Goal: Information Seeking & Learning: Understand process/instructions

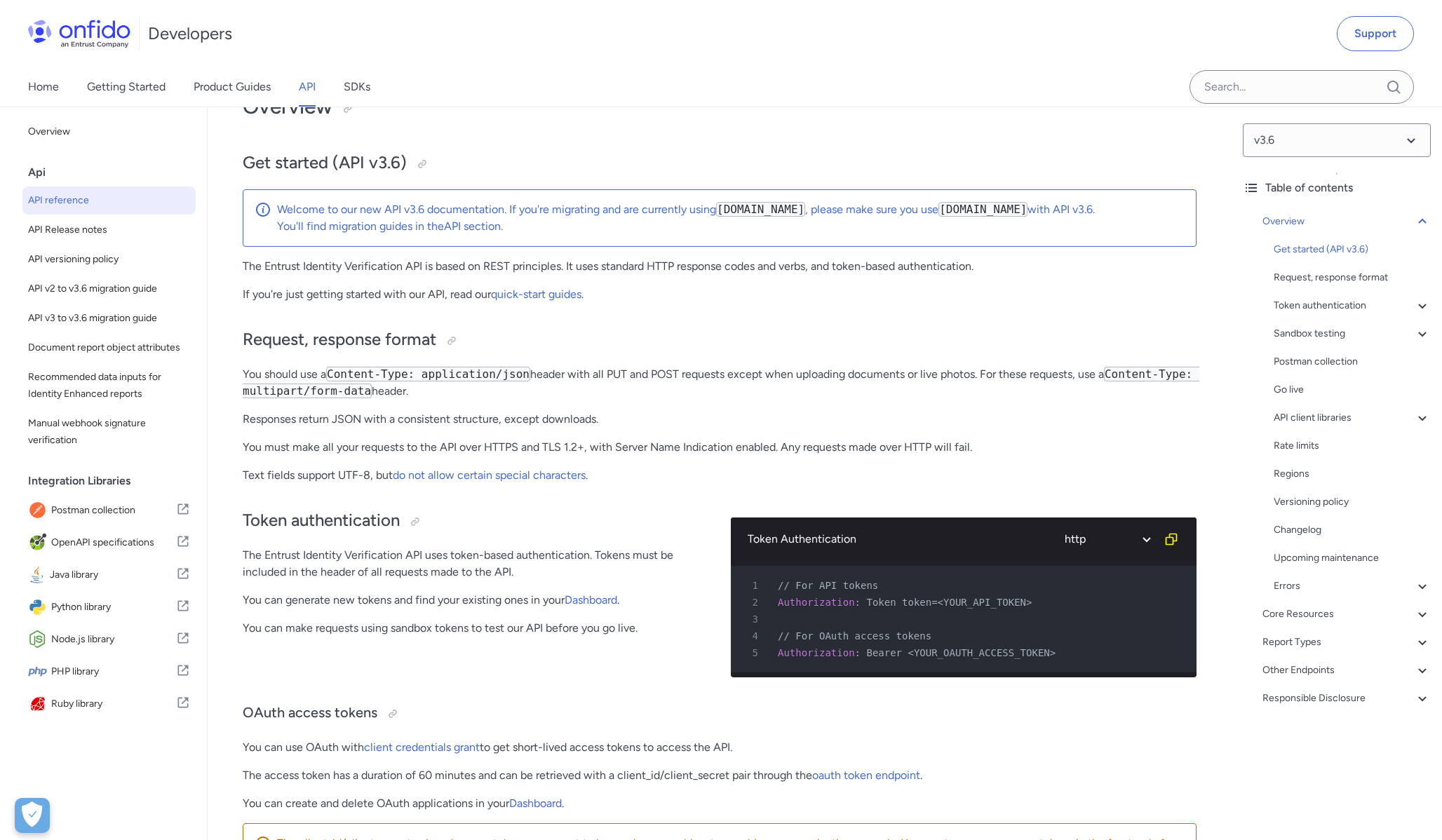
scroll to position [21431, 0]
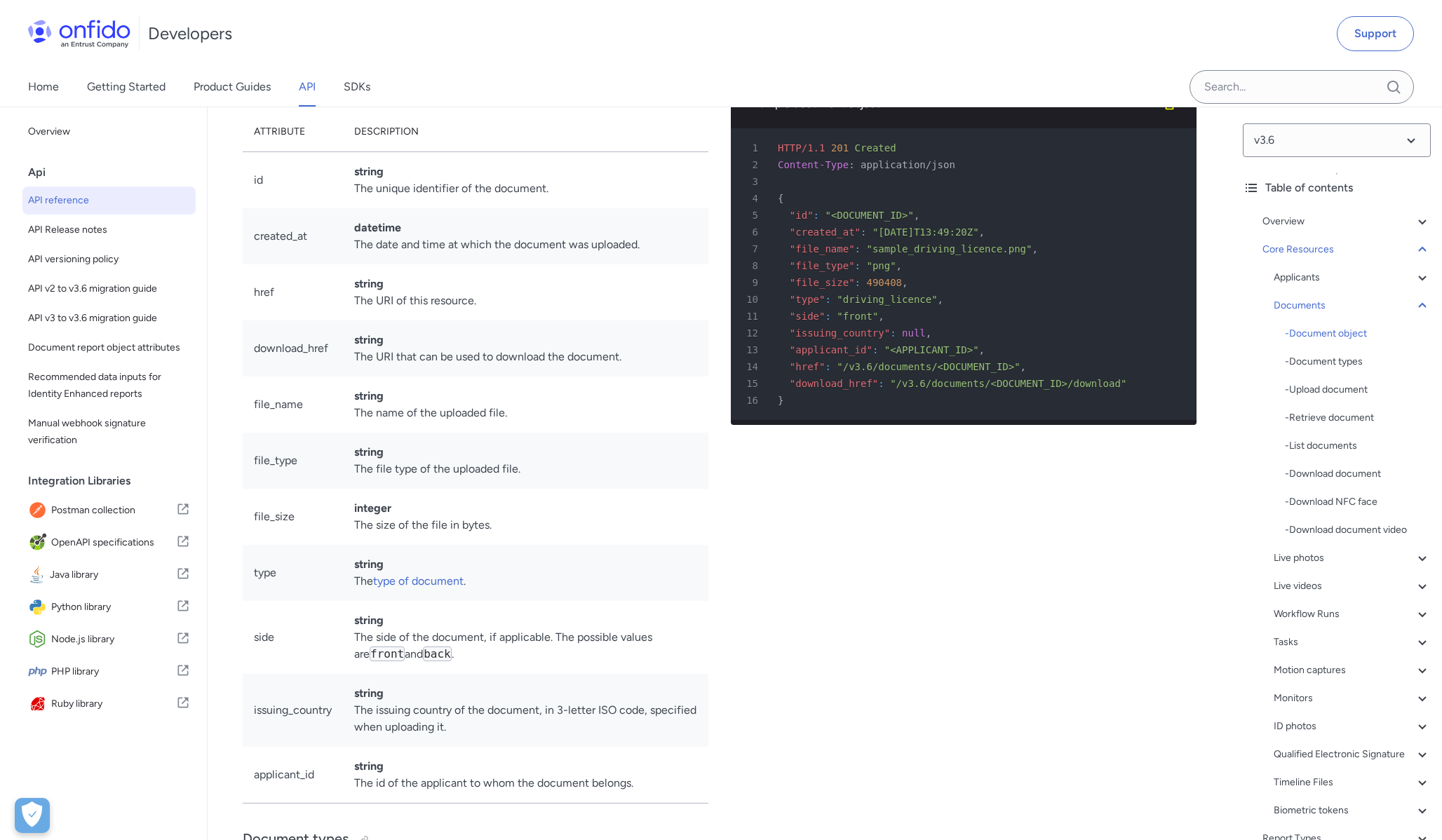
click at [1040, 308] on div "10 "type" : "driving_licence" ," at bounding box center [956, 299] width 440 height 17
drag, startPoint x: 1120, startPoint y: 456, endPoint x: 898, endPoint y: 458, distance: 222.0
click at [898, 389] on span ""/v3.6/documents/<DOCUMENT_ID>/download"" at bounding box center [1009, 383] width 236 height 11
copy span "/v3.6/documents/<DOCUMENT_ID>/download"
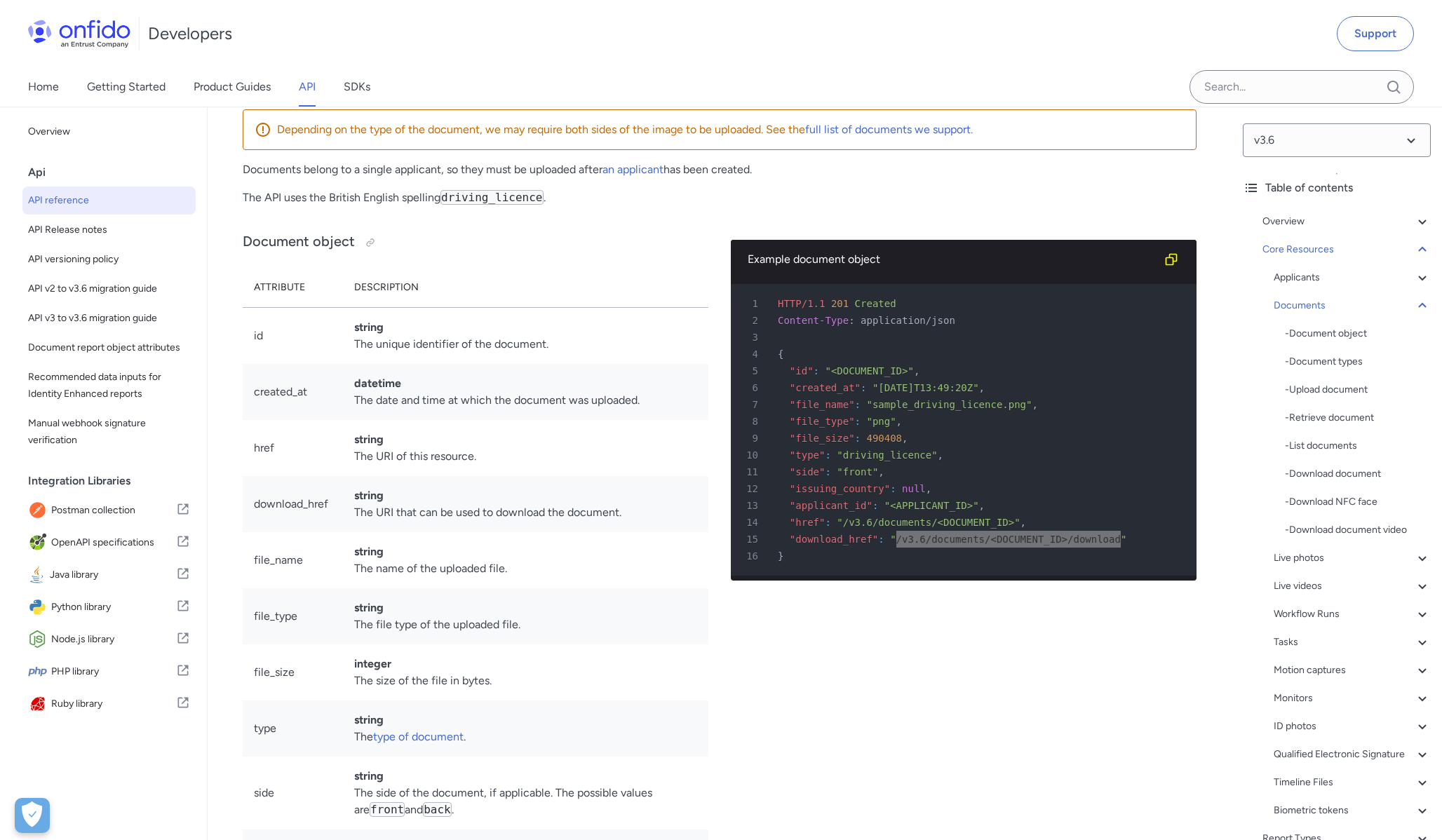
scroll to position [21282, 0]
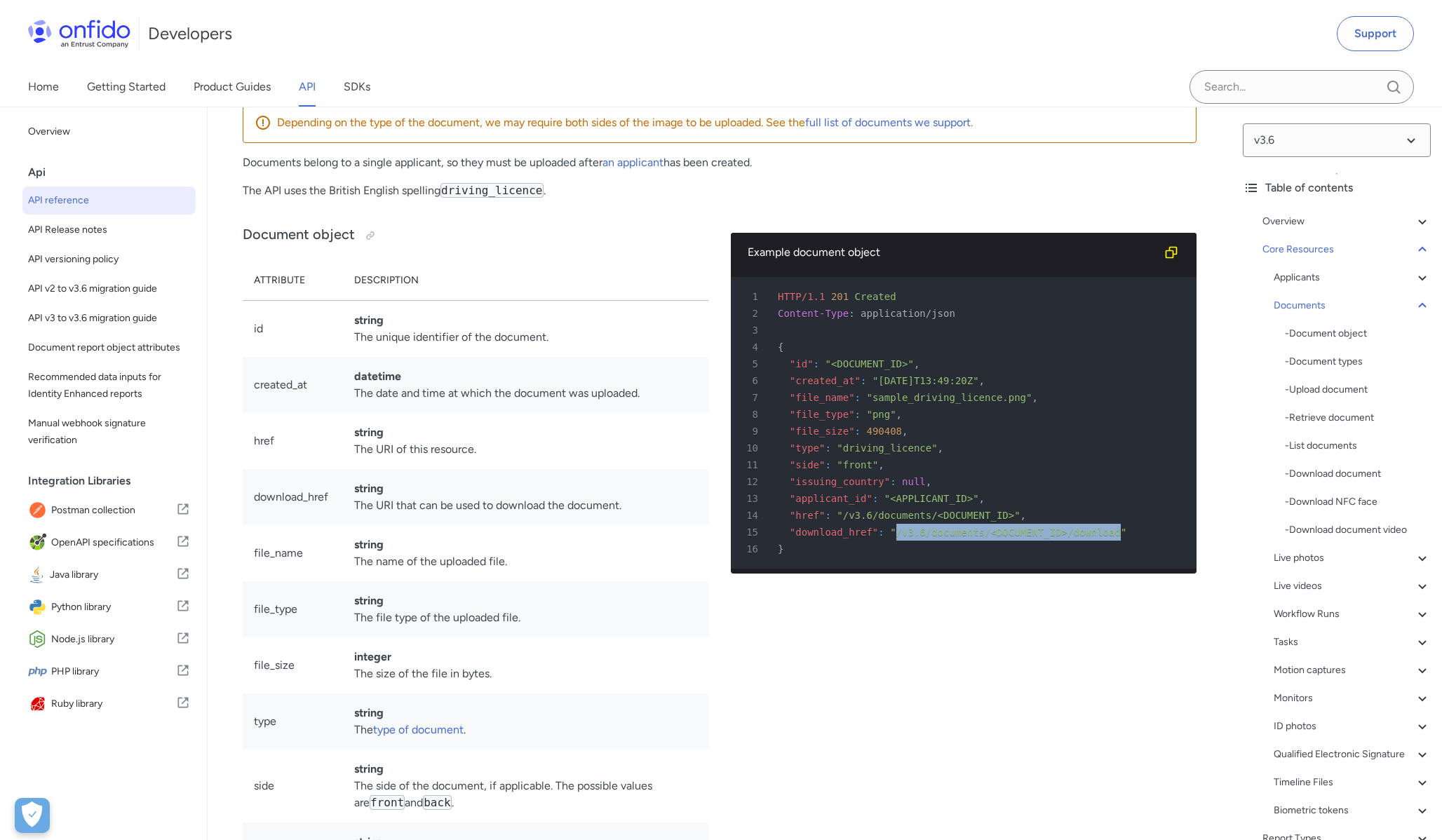
click at [569, 357] on td "string The unique identifier of the document." at bounding box center [525, 328] width 365 height 57
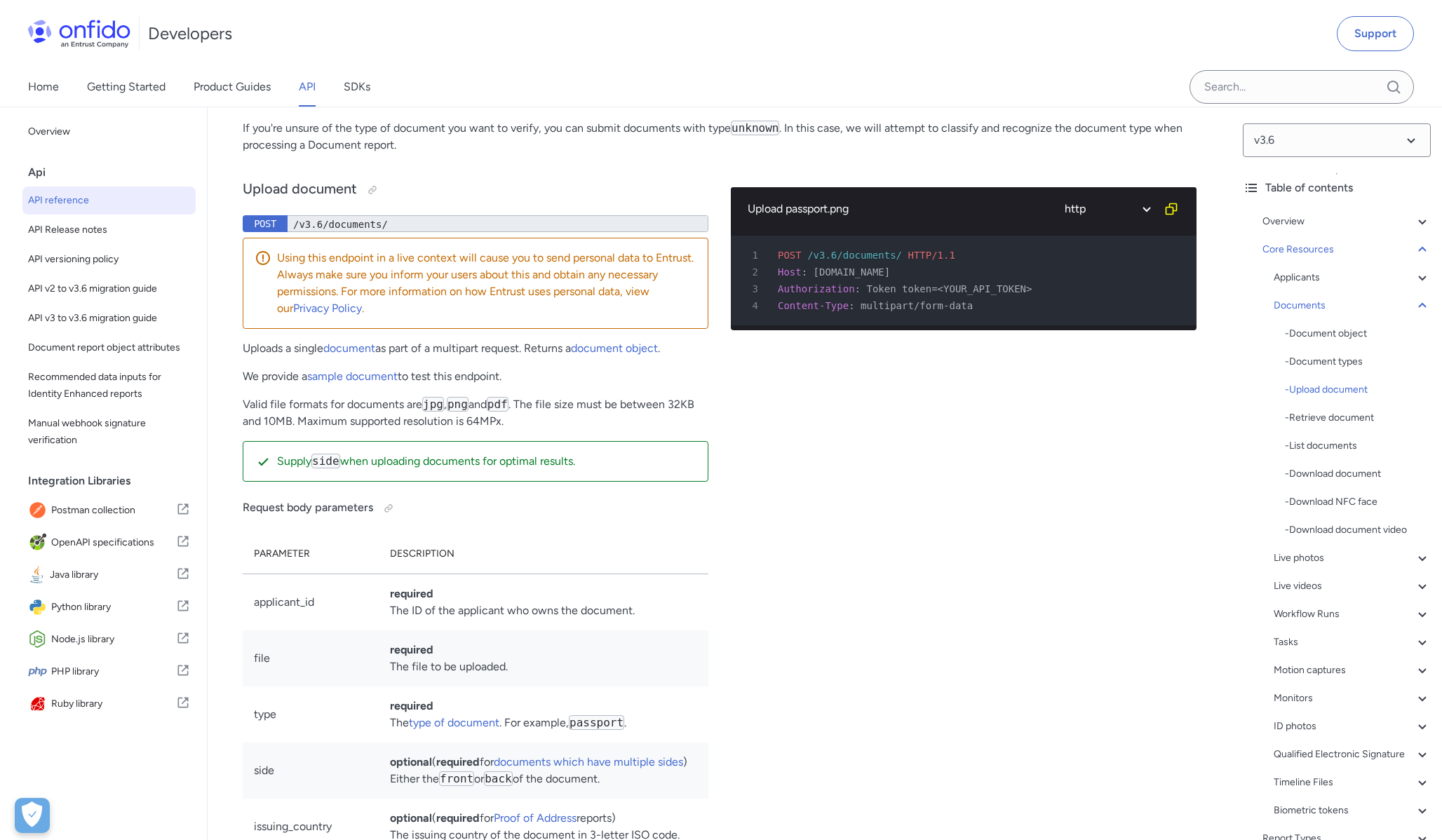
scroll to position [22506, 0]
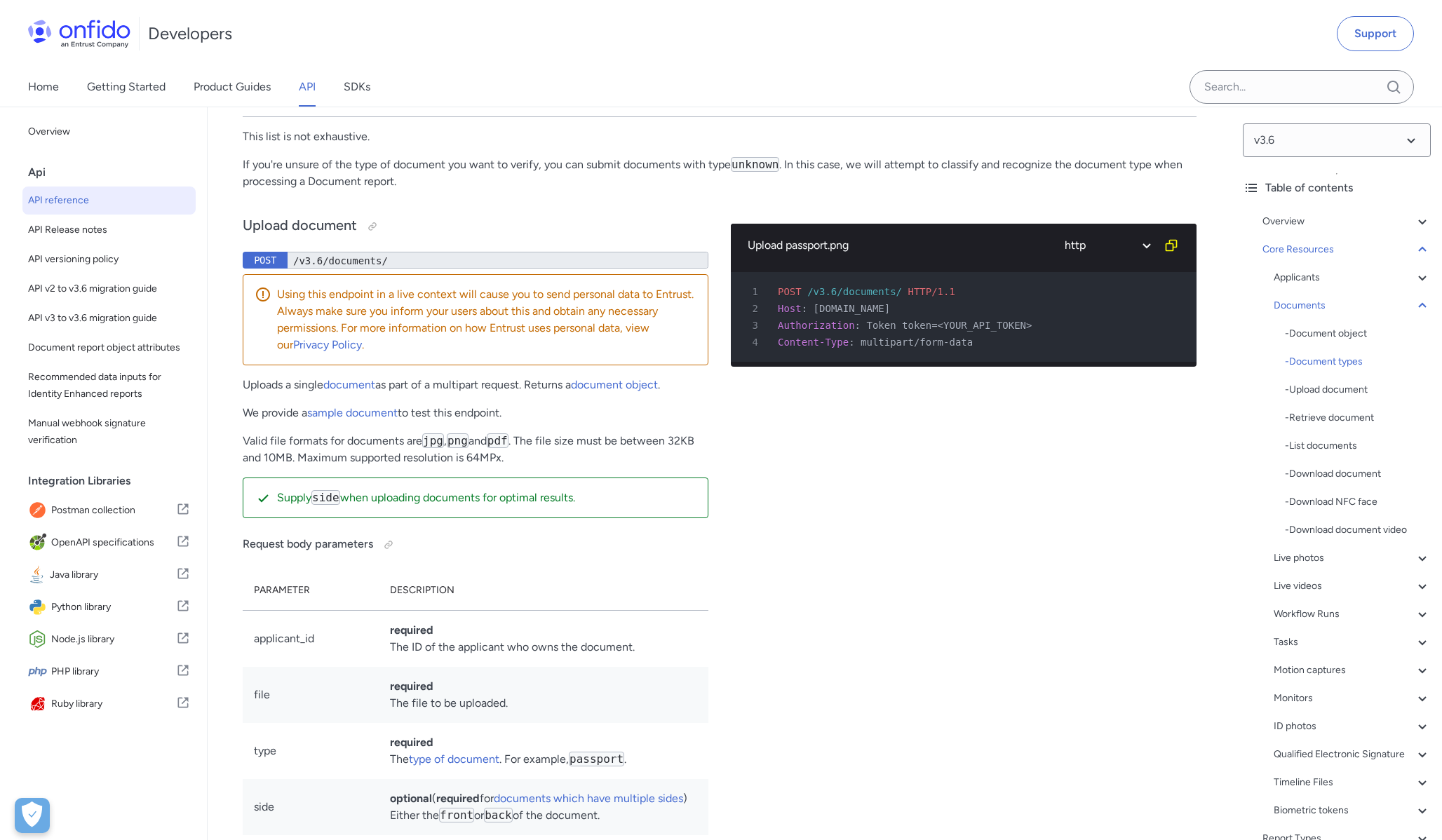
click at [455, 268] on div "/v3.6/documents/" at bounding box center [498, 259] width 421 height 17
click at [692, 268] on div "/v3.6/documents/" at bounding box center [498, 259] width 421 height 17
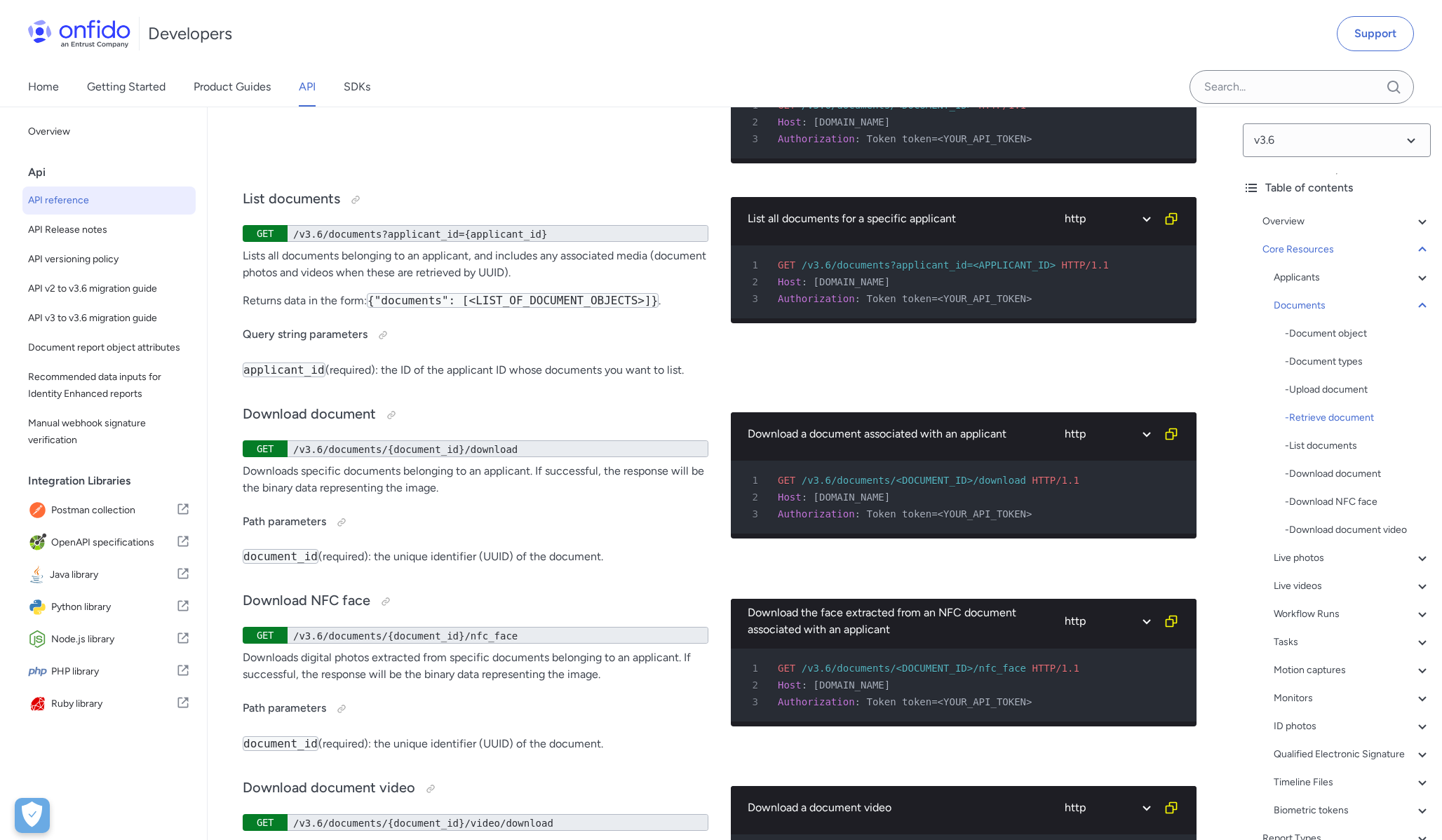
scroll to position [24519, 0]
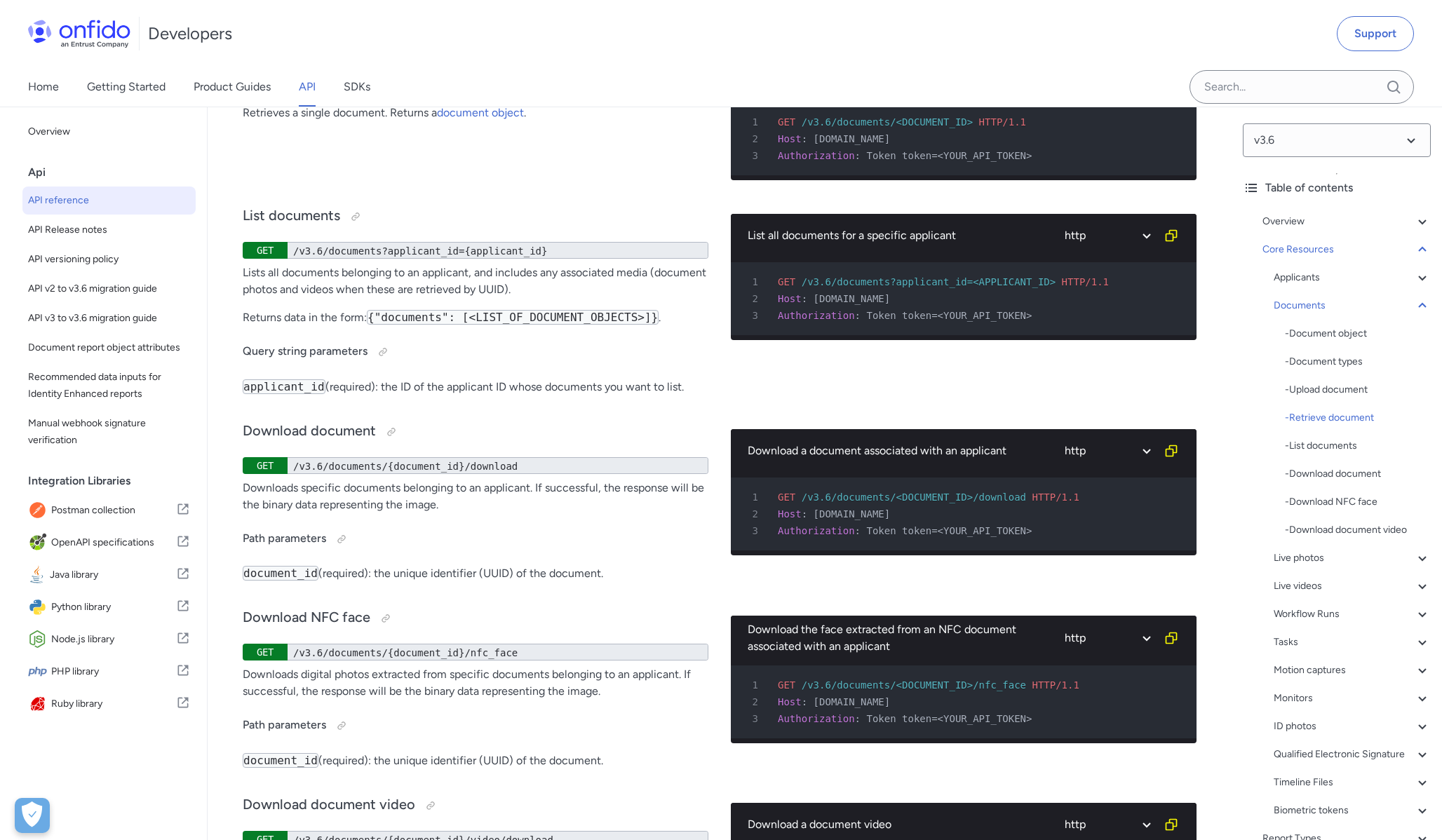
click at [1021, 324] on div "3 Authorization : Token token=<YOUR_API_TOKEN>" at bounding box center [956, 315] width 440 height 17
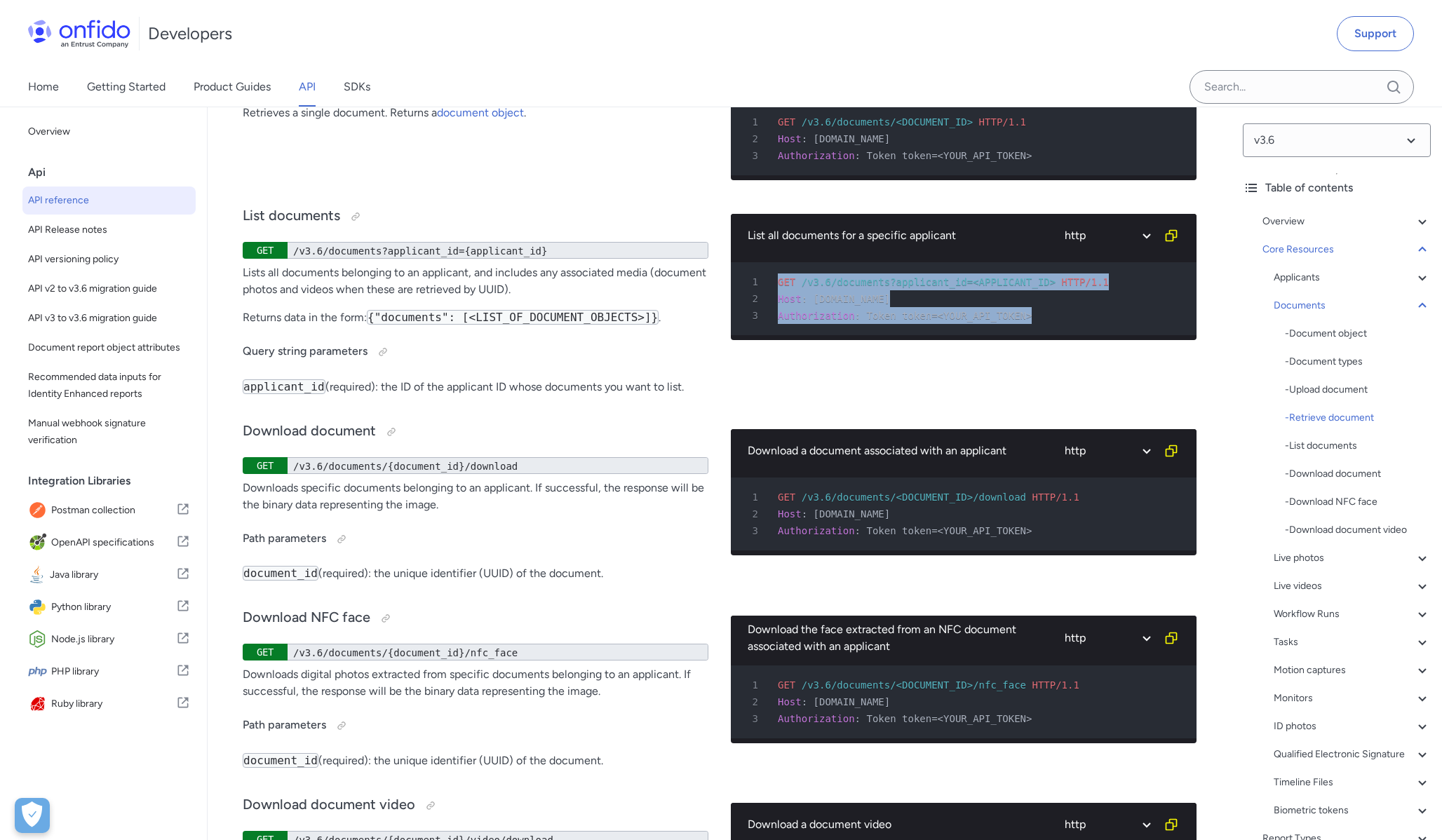
drag, startPoint x: 1037, startPoint y: 387, endPoint x: 771, endPoint y: 351, distance: 268.4
click at [771, 335] on pre "1 GET /v3.6/documents?applicant_id=<APPLICANT_ID> HTTP/1.1 2 Host : [DOMAIN_NAM…" at bounding box center [963, 299] width 466 height 73
copy pre "GET /v3.6/documents?applicant_id=<APPLICANT_ID> HTTP/1.1 2 Host : [DOMAIN_NAME]…"
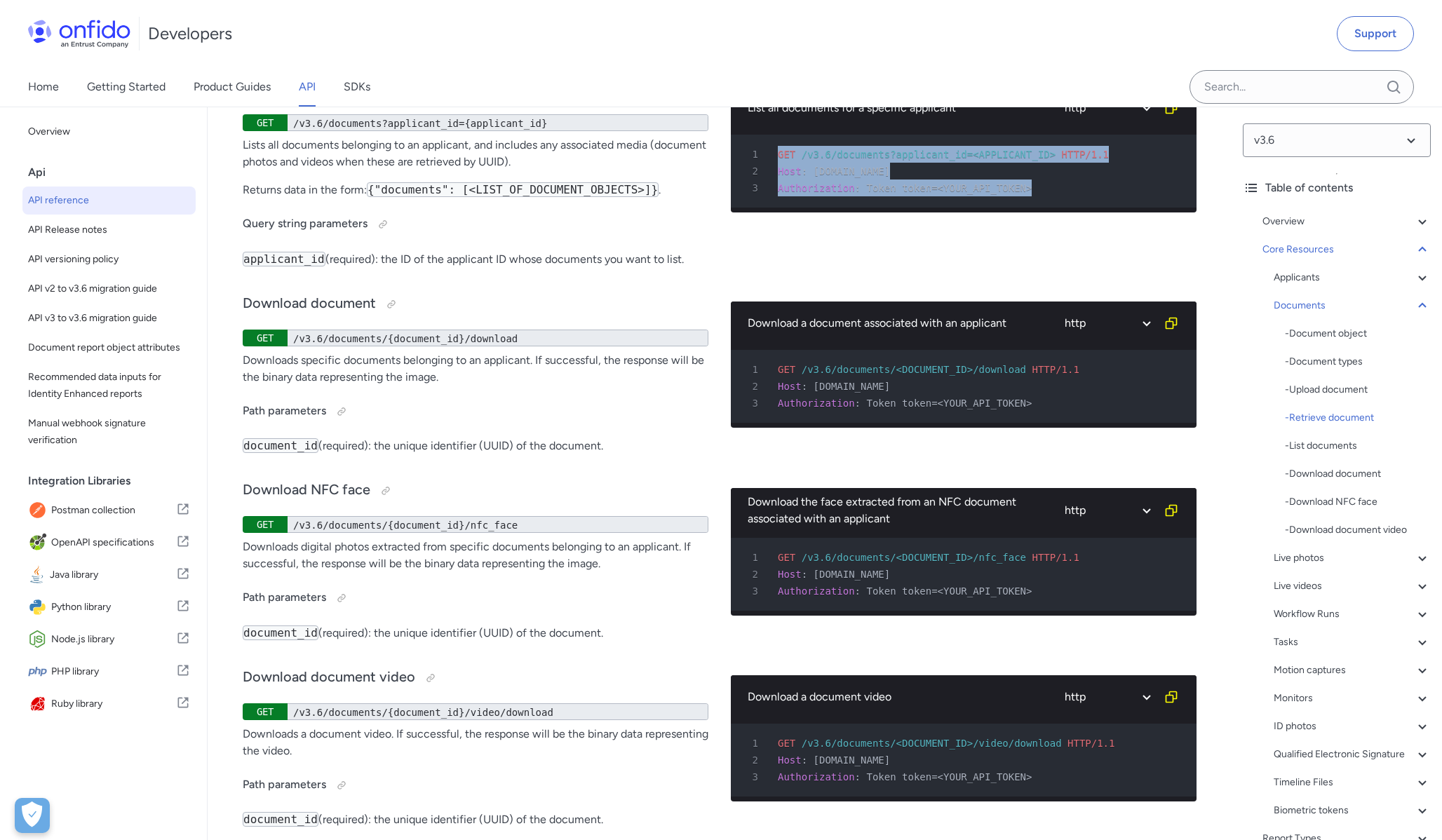
scroll to position [24663, 0]
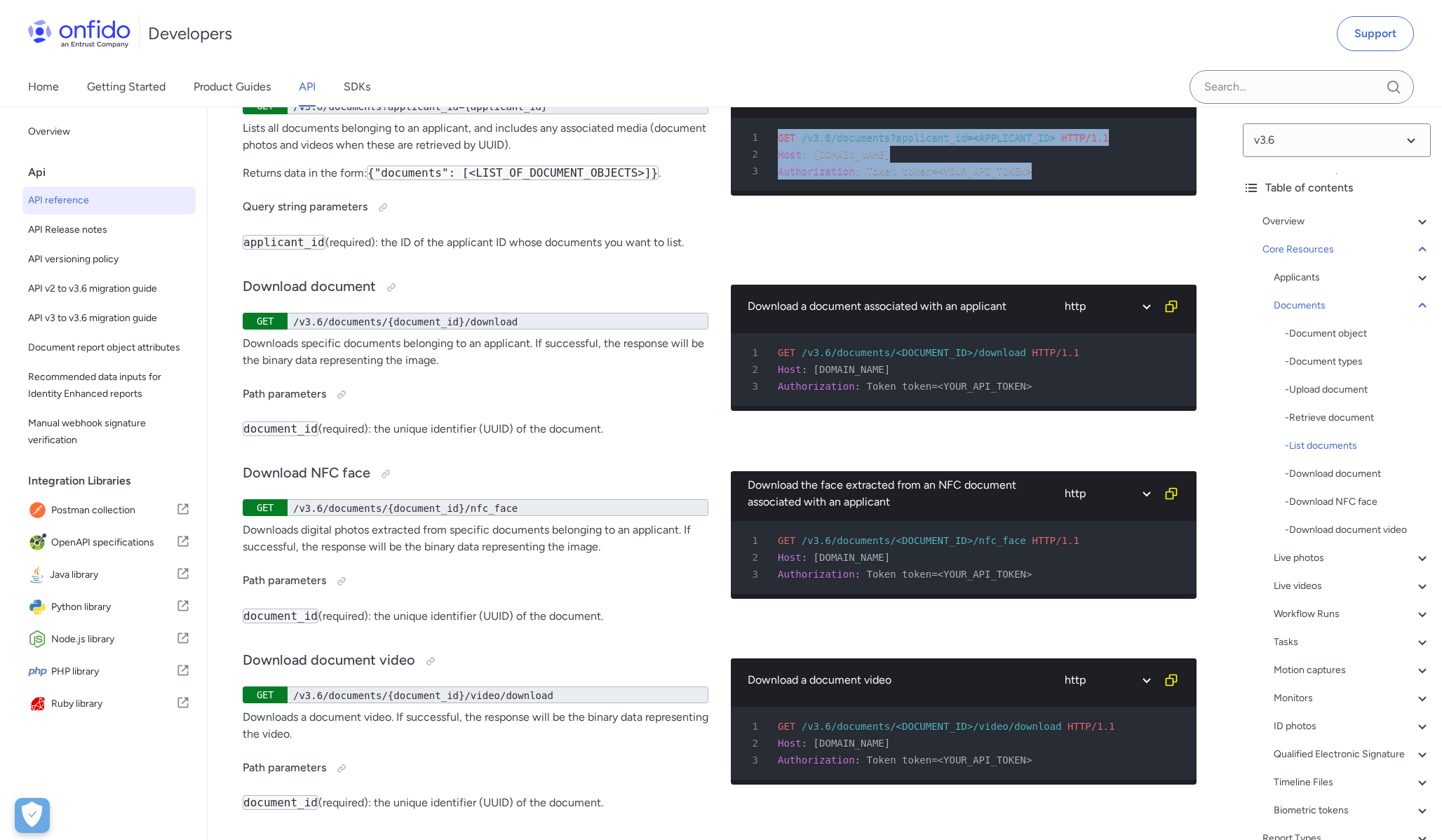
click at [906, 361] on div "1 GET /v3.6/documents/<DOCUMENT_ID>/download HTTP/1.1" at bounding box center [956, 352] width 440 height 17
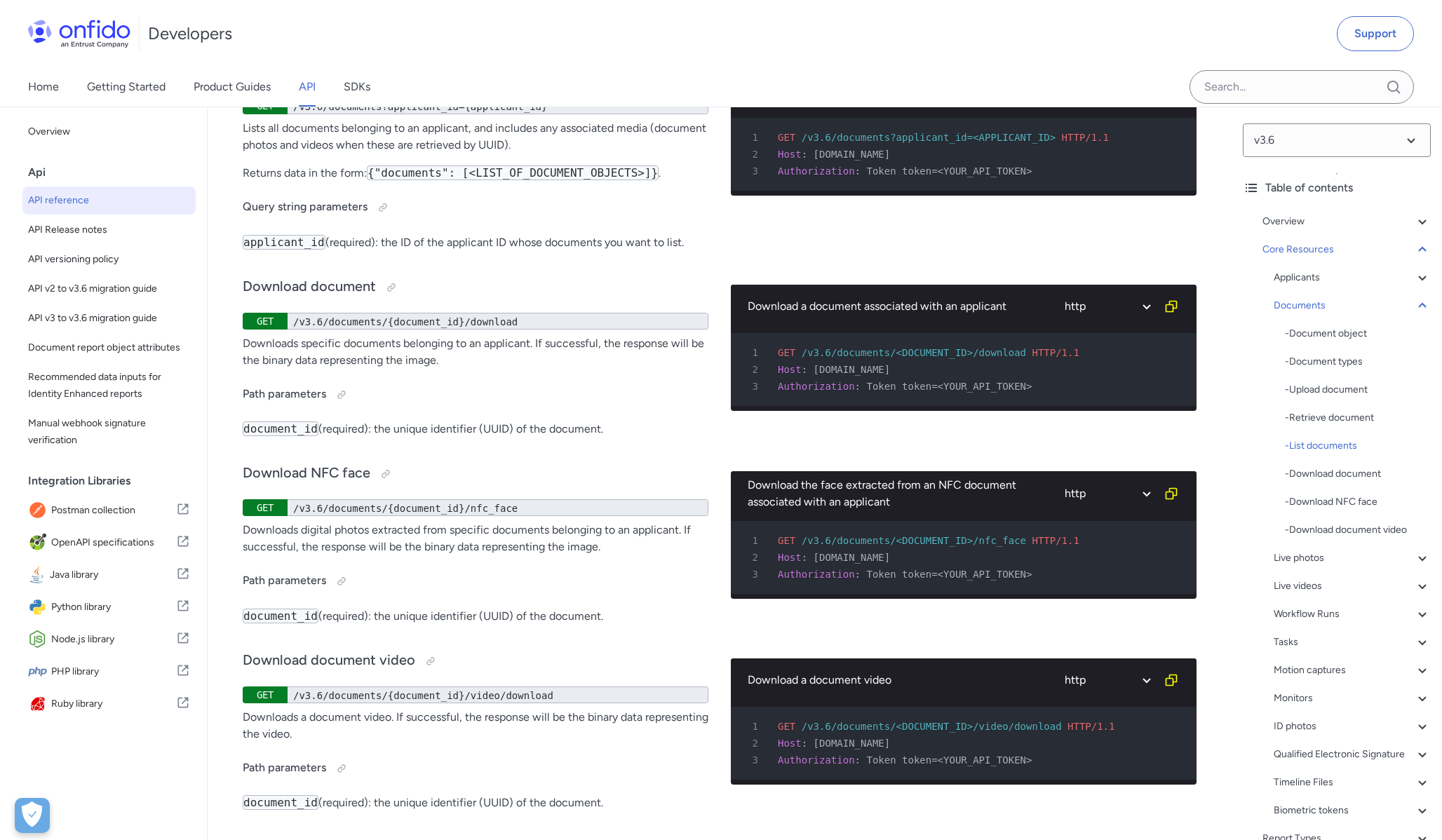
click at [878, 375] on span "[DOMAIN_NAME]" at bounding box center [852, 370] width 77 height 11
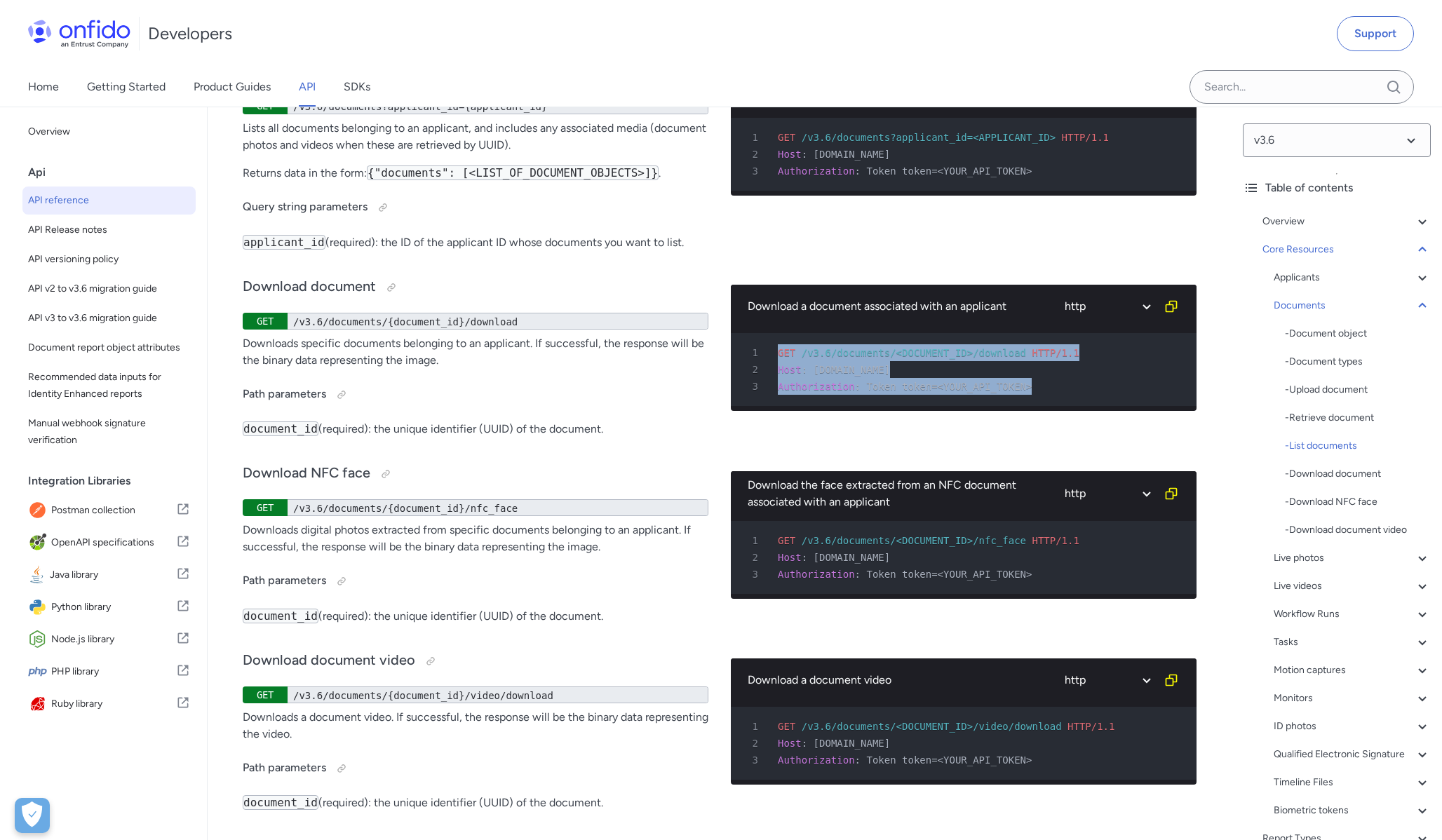
drag, startPoint x: 1034, startPoint y: 459, endPoint x: 730, endPoint y: 410, distance: 307.9
click at [730, 410] on div "Download document GET /v3.6/documents/{document_id}/download Downloads specific…" at bounding box center [720, 356] width 954 height 187
copy pre "GET /v3.6/documents/<DOCUMENT_ID>/download HTTP/1.1 2 Host : [DOMAIN_NAME] 3 Au…"
click at [517, 369] on p "Downloads specific documents belonging to an applicant. If successful, the resp…" at bounding box center [475, 351] width 466 height 33
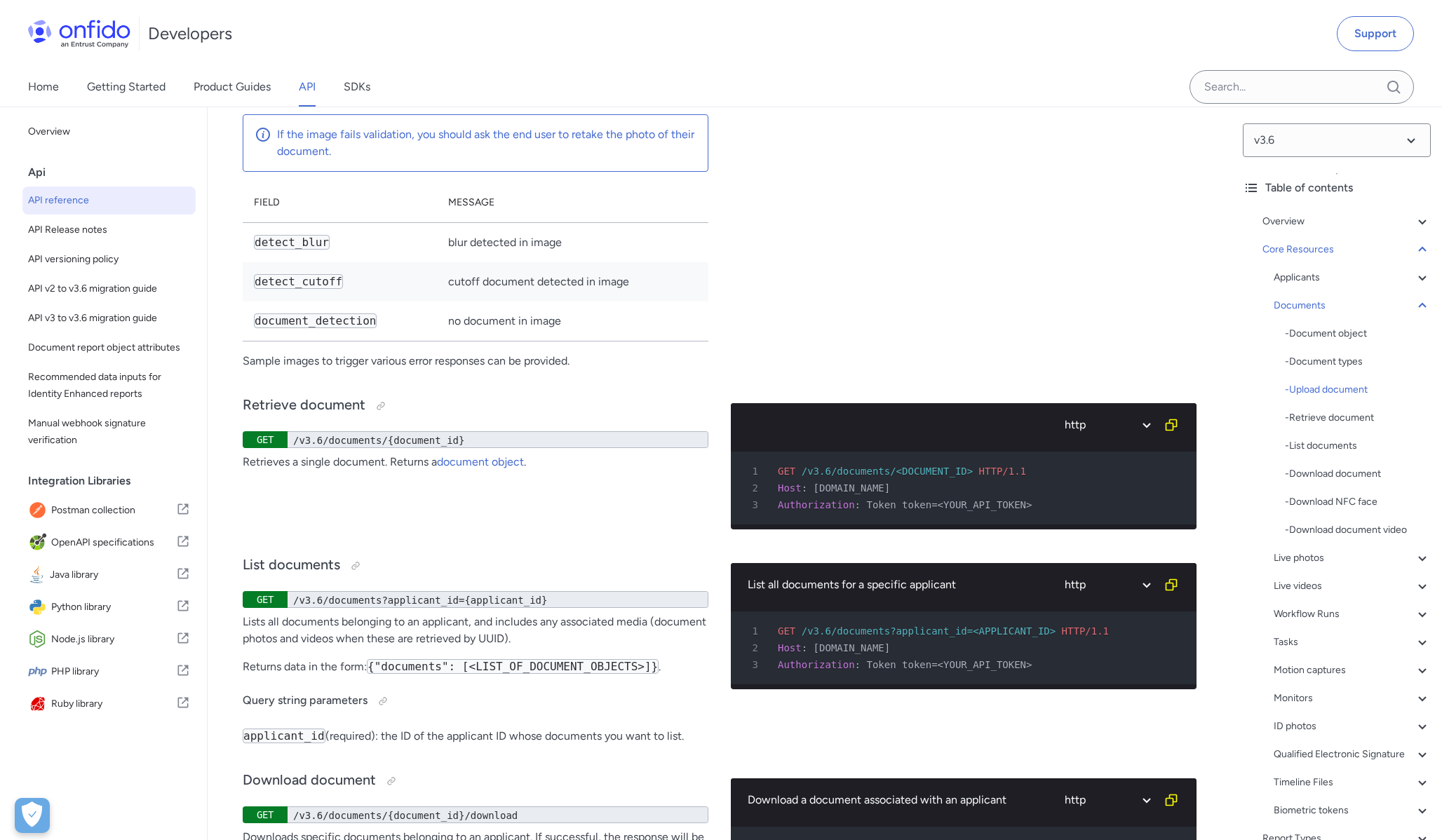
scroll to position [24169, 0]
click at [472, 449] on div "/v3.6/documents/{document_id}" at bounding box center [498, 439] width 421 height 17
click at [471, 449] on div "/v3.6/documents/{document_id}" at bounding box center [498, 439] width 421 height 17
copy div "/v3.6/documents/{document_id}"
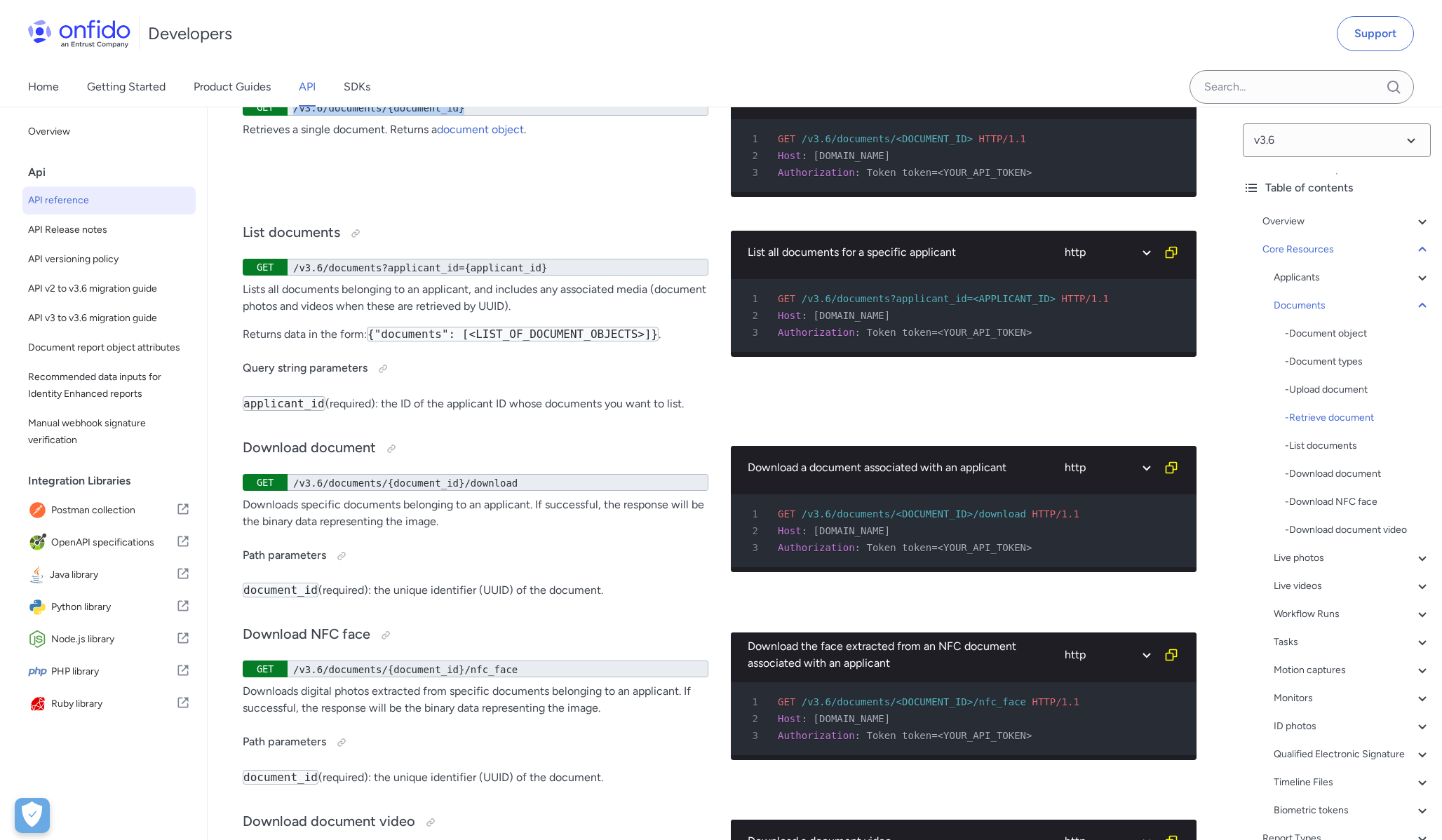
scroll to position [24504, 0]
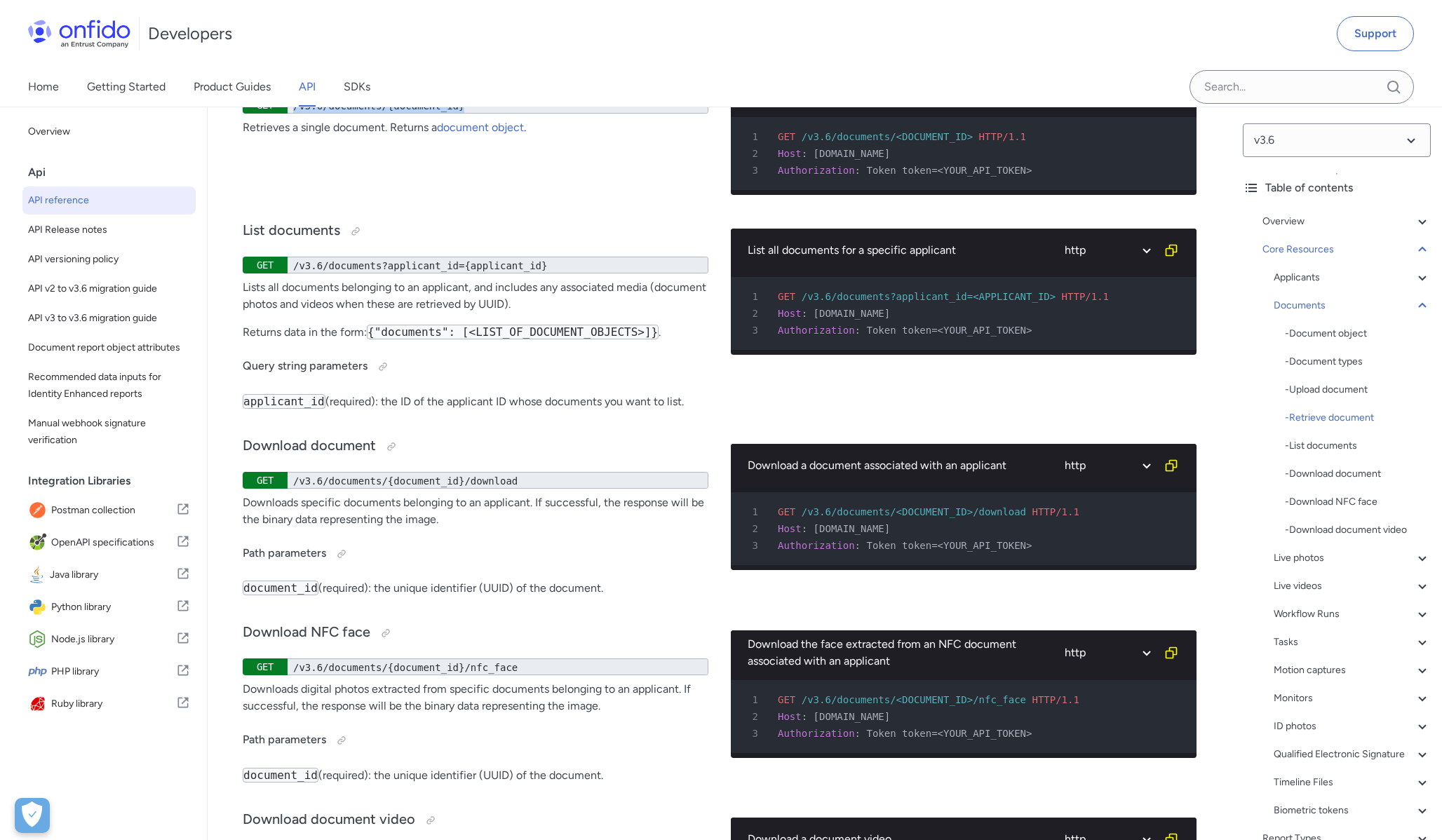
click at [486, 206] on div "Retrieve document GET /v3.6/documents/{document_id} Retrieves a single document…" at bounding box center [475, 126] width 466 height 160
click at [429, 206] on div "Retrieve document GET /v3.6/documents/{document_id} Retrieves a single document…" at bounding box center [475, 126] width 466 height 160
click at [577, 206] on div "Retrieve document GET /v3.6/documents/{document_id} Retrieves a single document…" at bounding box center [475, 126] width 466 height 160
click at [568, 339] on code "{"documents": [<LIST_OF_DOCUMENT_OBJECTS>]}" at bounding box center [513, 332] width 292 height 15
click at [593, 206] on div "Retrieve document GET /v3.6/documents/{document_id} Retrieves a single document…" at bounding box center [475, 126] width 466 height 160
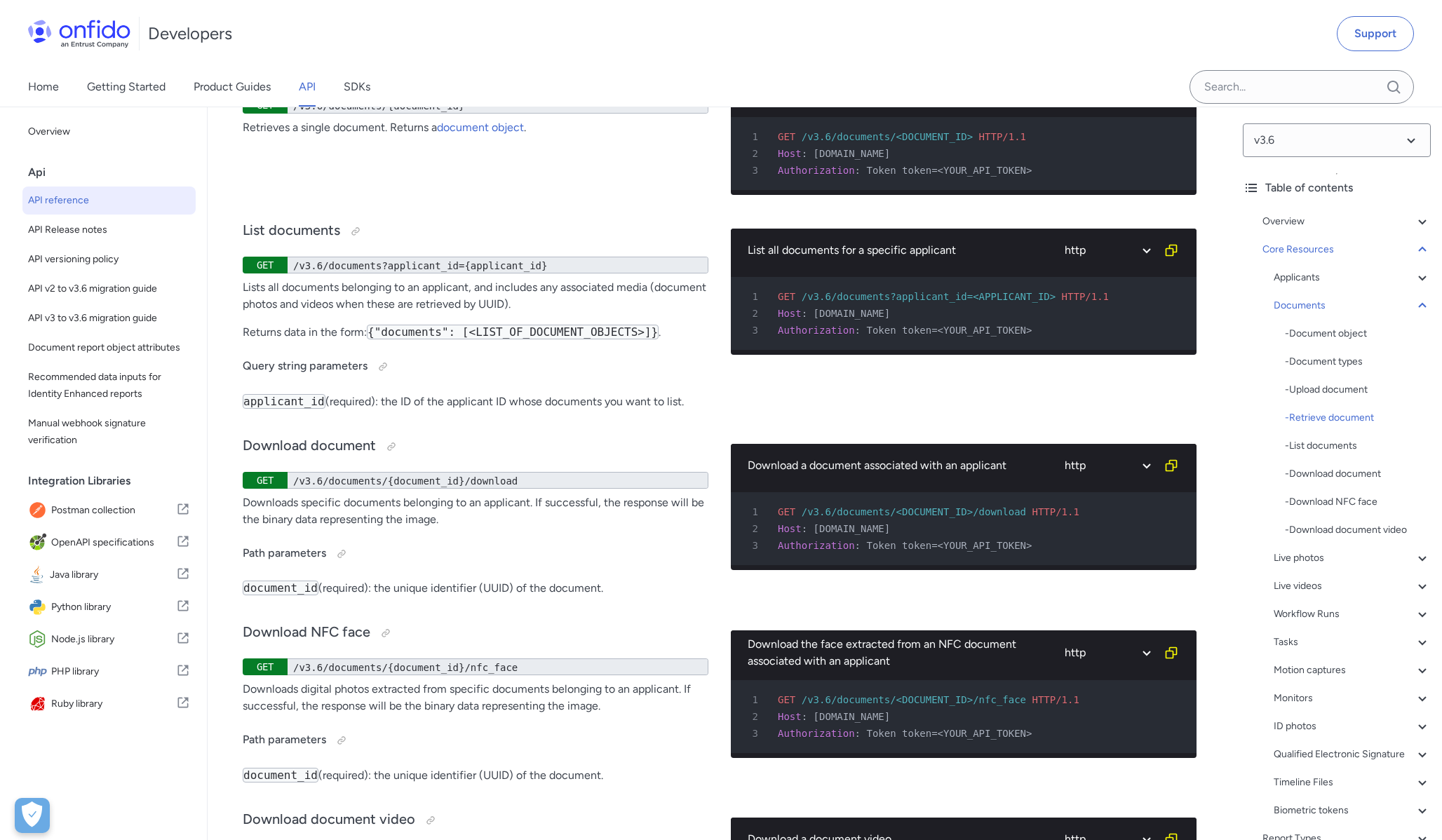
click at [593, 206] on div "Retrieve document GET /v3.6/documents/{document_id} Retrieves a single document…" at bounding box center [475, 126] width 466 height 160
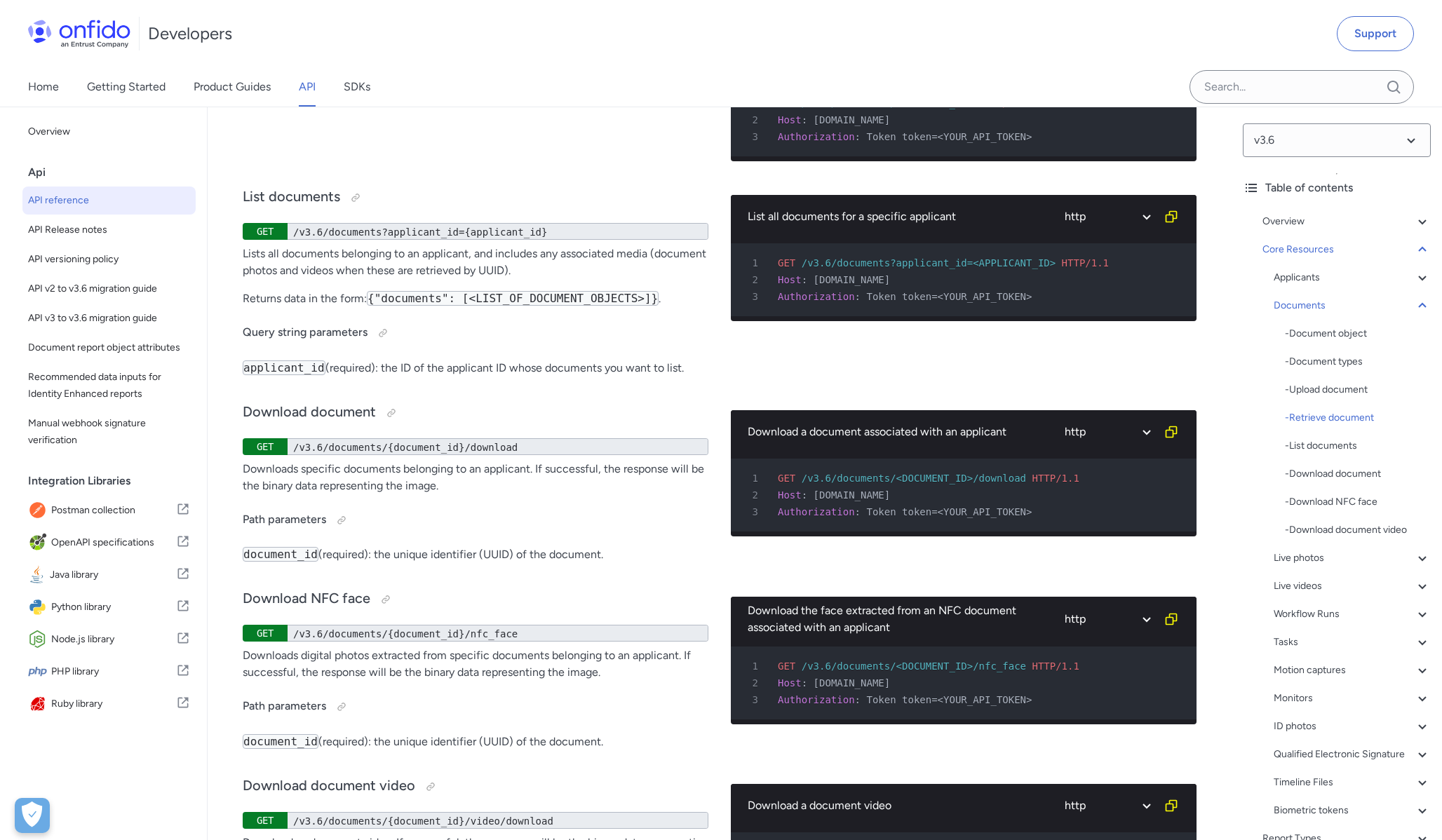
scroll to position [24550, 0]
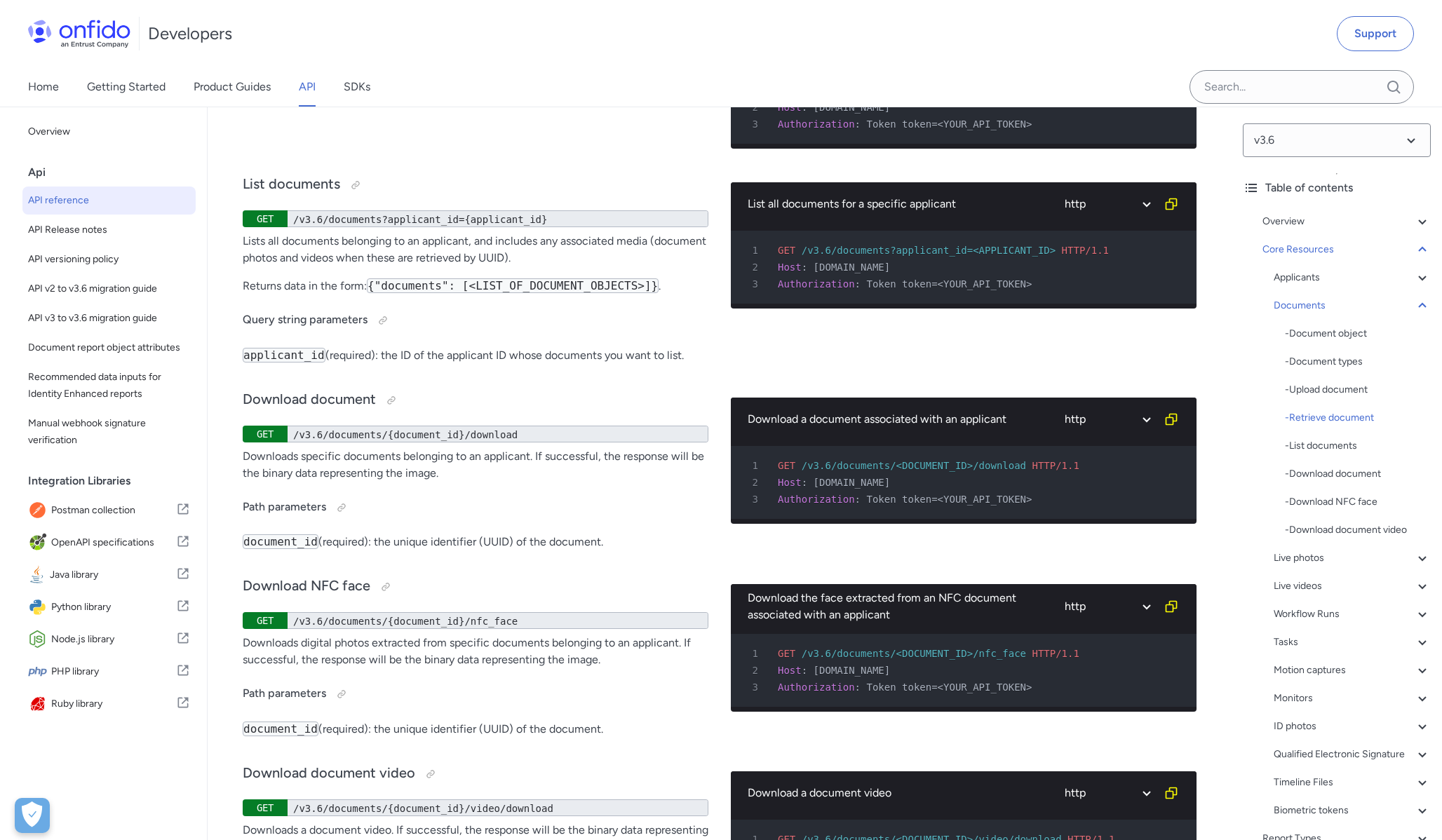
click at [440, 267] on p "Lists all documents belonging to an applicant, and includes any associated medi…" at bounding box center [475, 249] width 466 height 33
click at [354, 190] on div at bounding box center [356, 185] width 11 height 11
click at [854, 275] on div "2 Host : api.eu.onfido.com" at bounding box center [956, 267] width 440 height 17
